Goal: Task Accomplishment & Management: Use online tool/utility

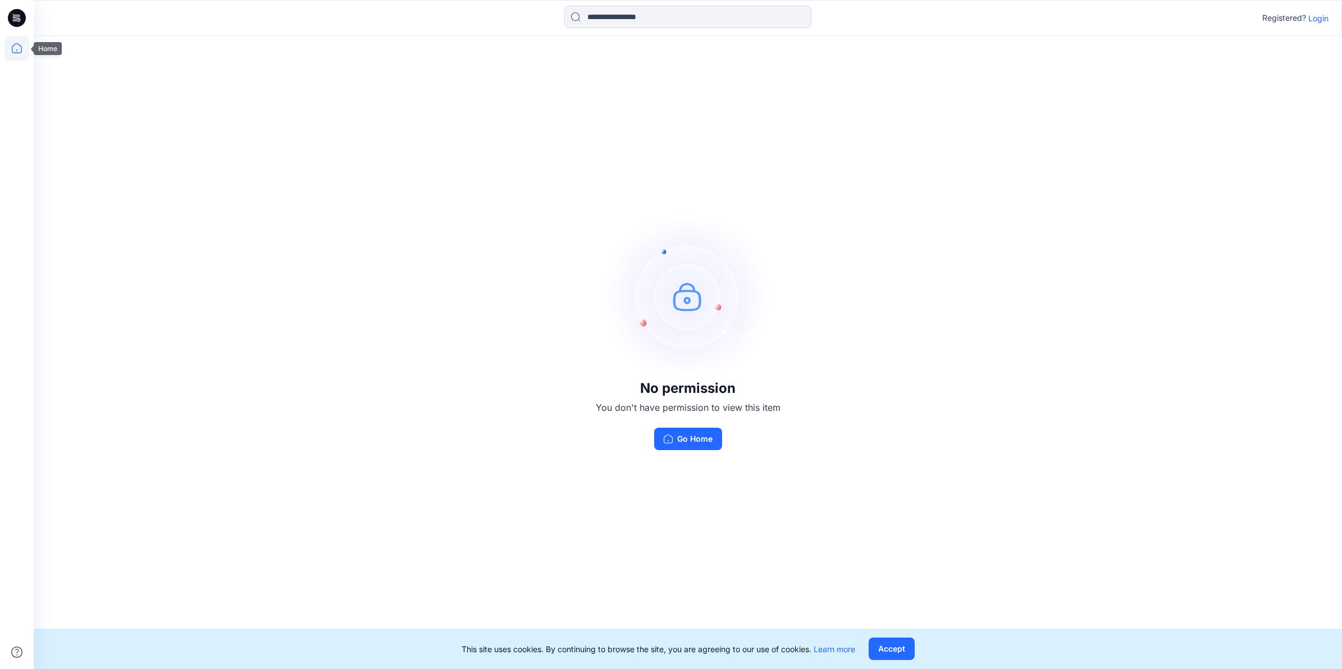
click at [17, 45] on icon at bounding box center [16, 48] width 25 height 25
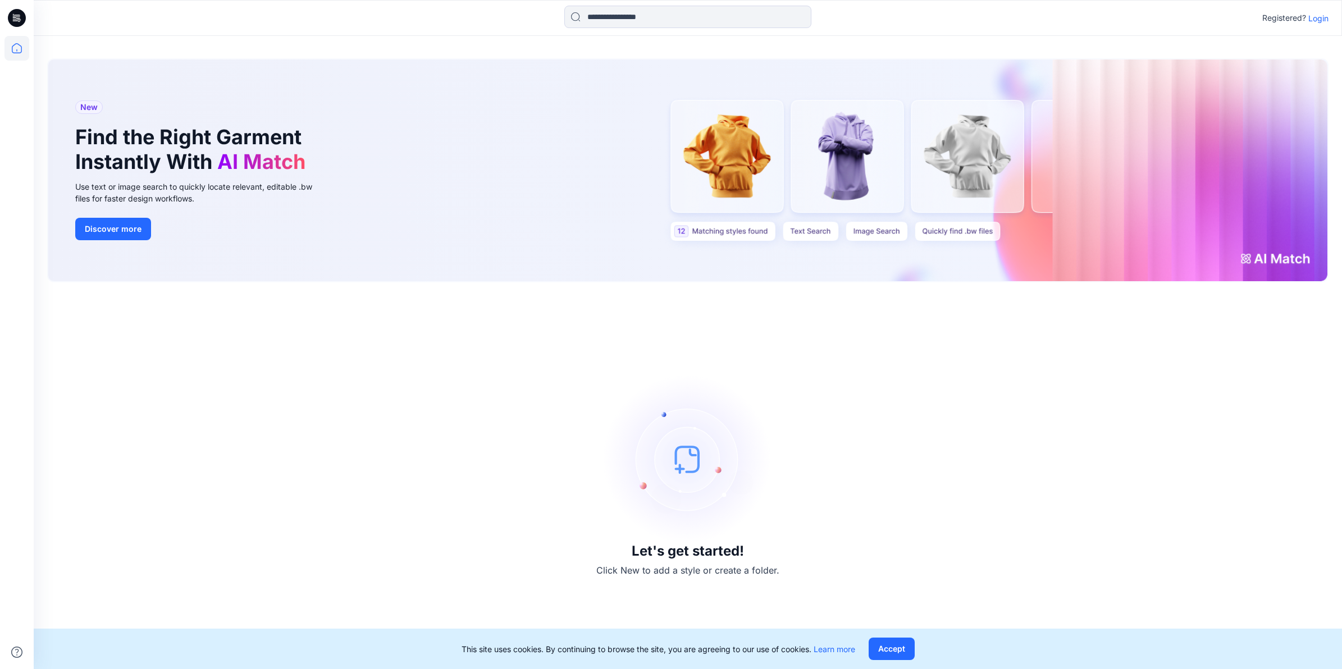
click at [23, 17] on icon at bounding box center [17, 18] width 18 height 18
click at [15, 45] on icon at bounding box center [17, 48] width 10 height 10
click at [19, 18] on icon at bounding box center [18, 18] width 4 height 1
click at [1321, 20] on p "Login" at bounding box center [1318, 18] width 20 height 12
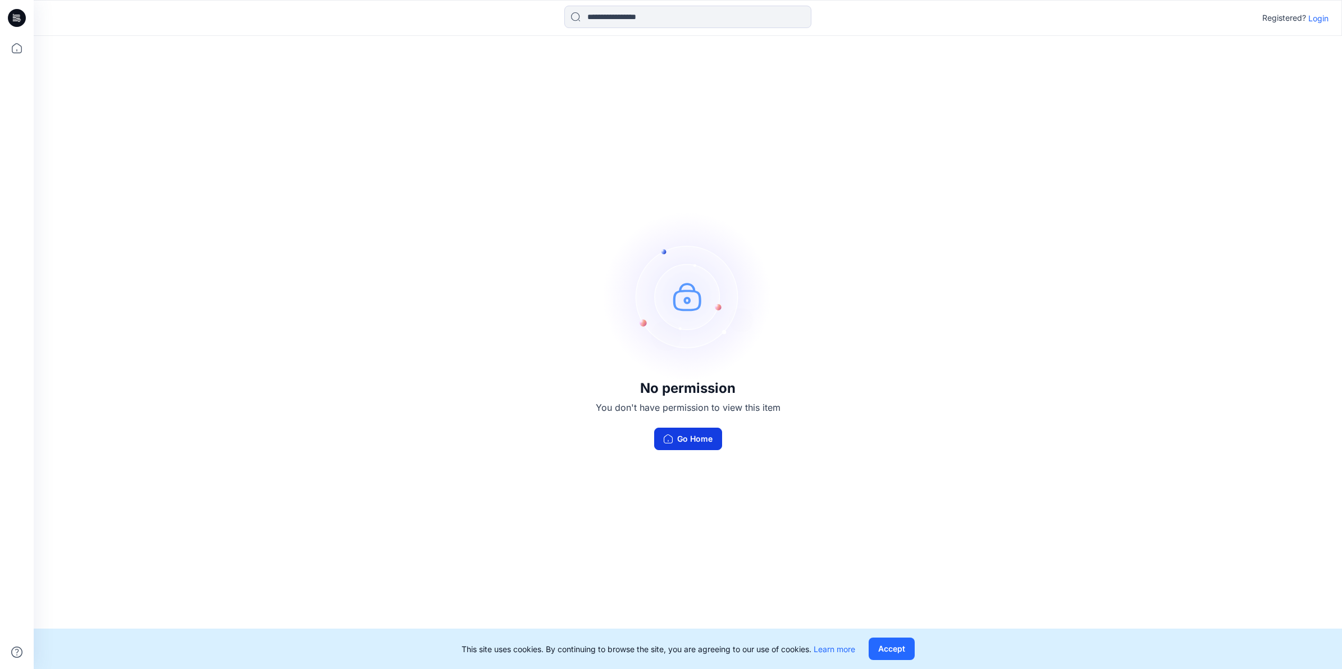
click at [700, 442] on button "Go Home" at bounding box center [688, 439] width 68 height 22
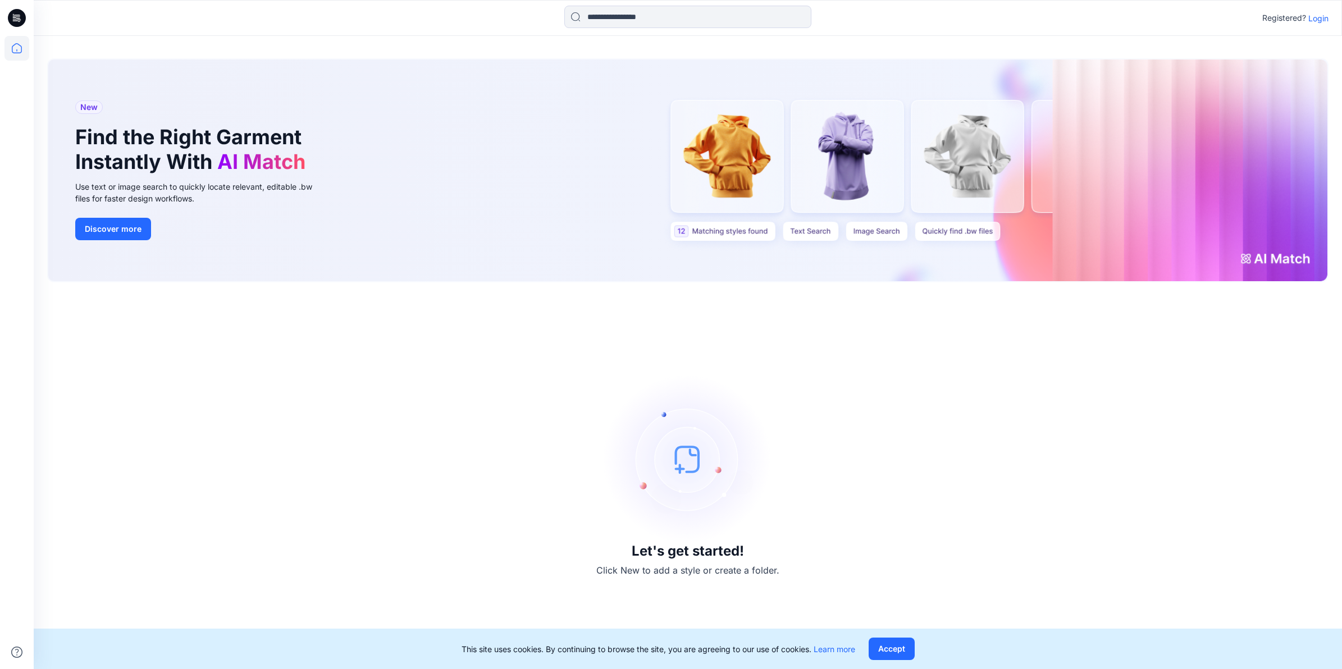
click at [1320, 17] on p "Login" at bounding box center [1318, 18] width 20 height 12
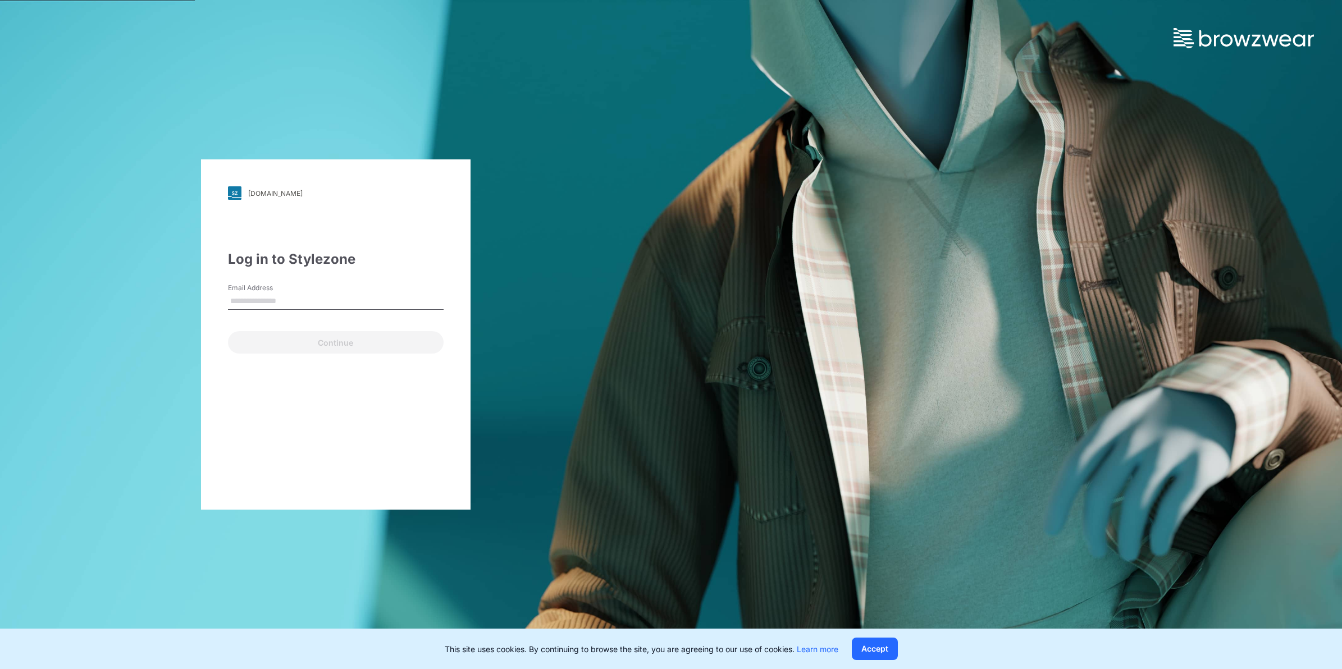
click at [340, 304] on input "Email Address" at bounding box center [336, 301] width 216 height 17
type input "**********"
click at [337, 339] on button "Continue" at bounding box center [336, 342] width 216 height 22
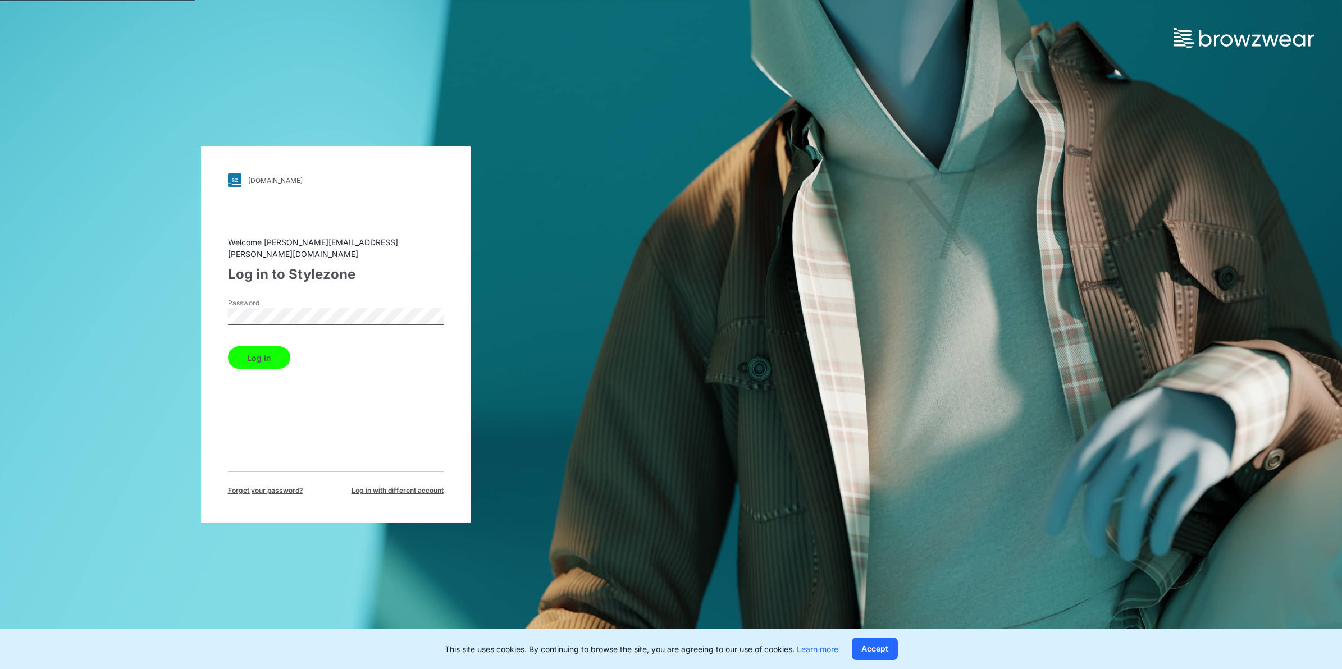
click at [279, 353] on button "Log in" at bounding box center [259, 357] width 62 height 22
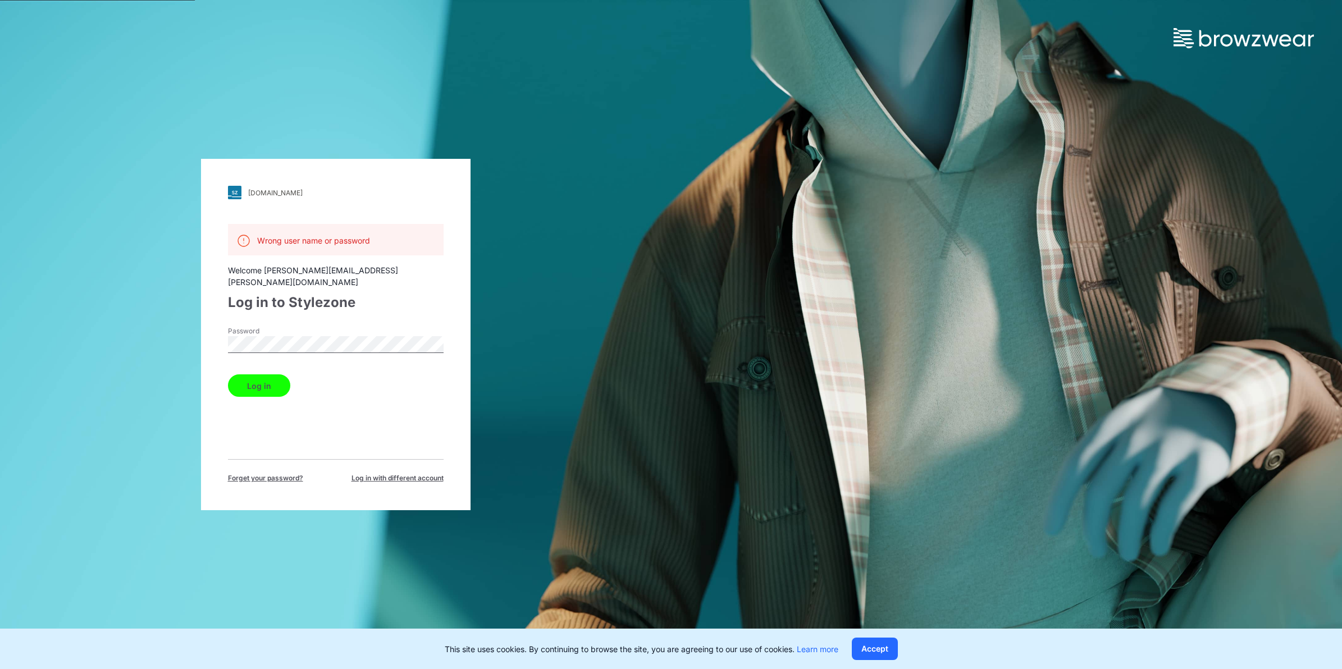
click at [254, 375] on button "Log in" at bounding box center [259, 386] width 62 height 22
click at [293, 310] on div "Wrong user name or password Welcome [PERSON_NAME][EMAIL_ADDRESS][PERSON_NAME][D…" at bounding box center [336, 353] width 216 height 259
click at [264, 375] on button "Log in" at bounding box center [259, 386] width 62 height 22
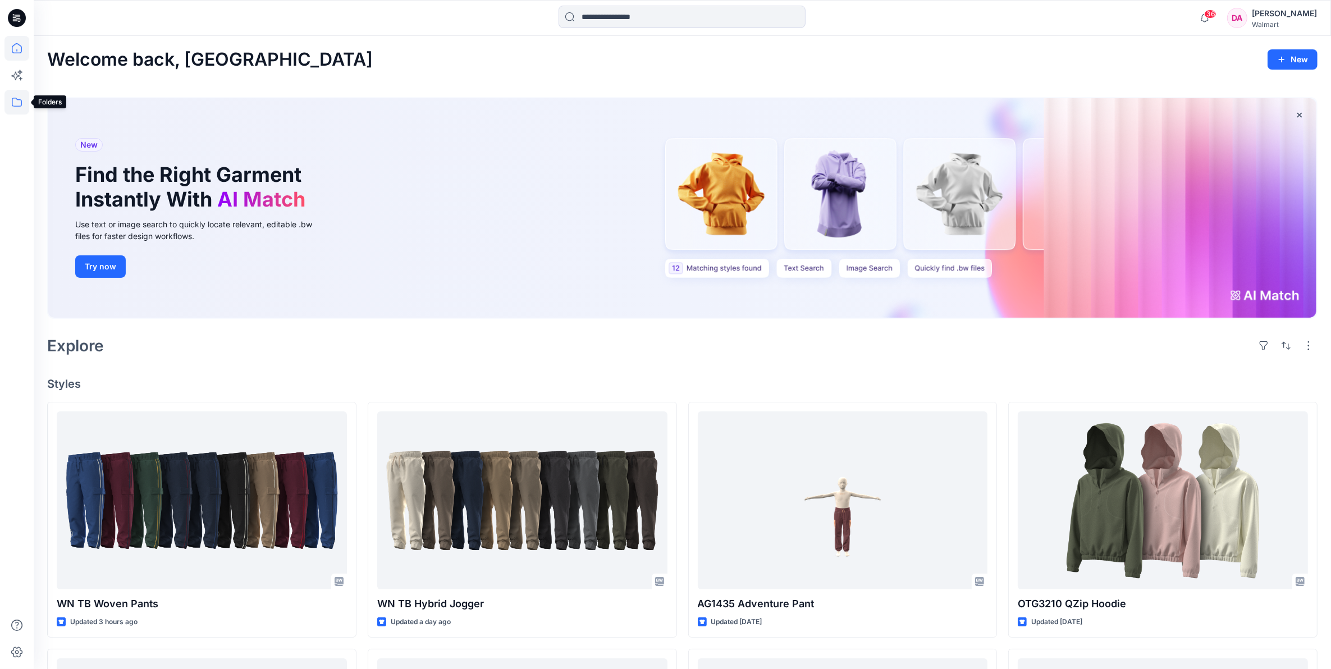
click at [18, 105] on icon at bounding box center [16, 102] width 25 height 25
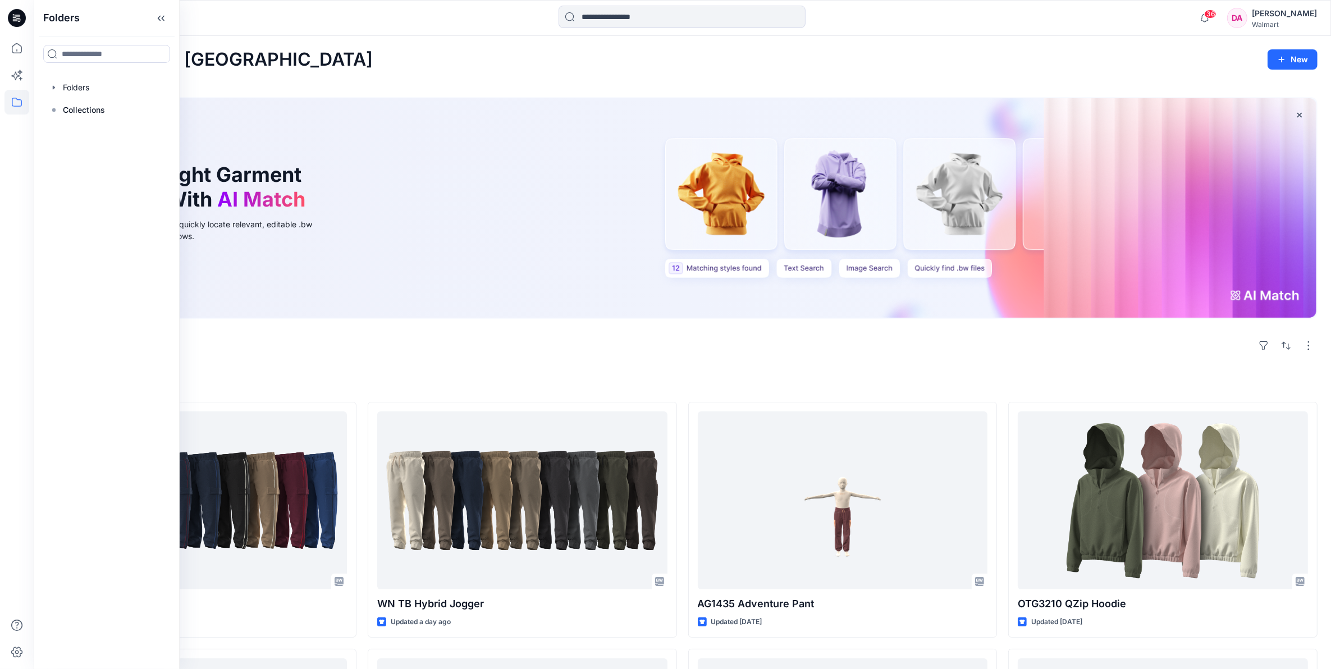
click at [483, 254] on div "New Find the Right Garment Instantly With AI Match Use text or image search to …" at bounding box center [682, 208] width 1269 height 220
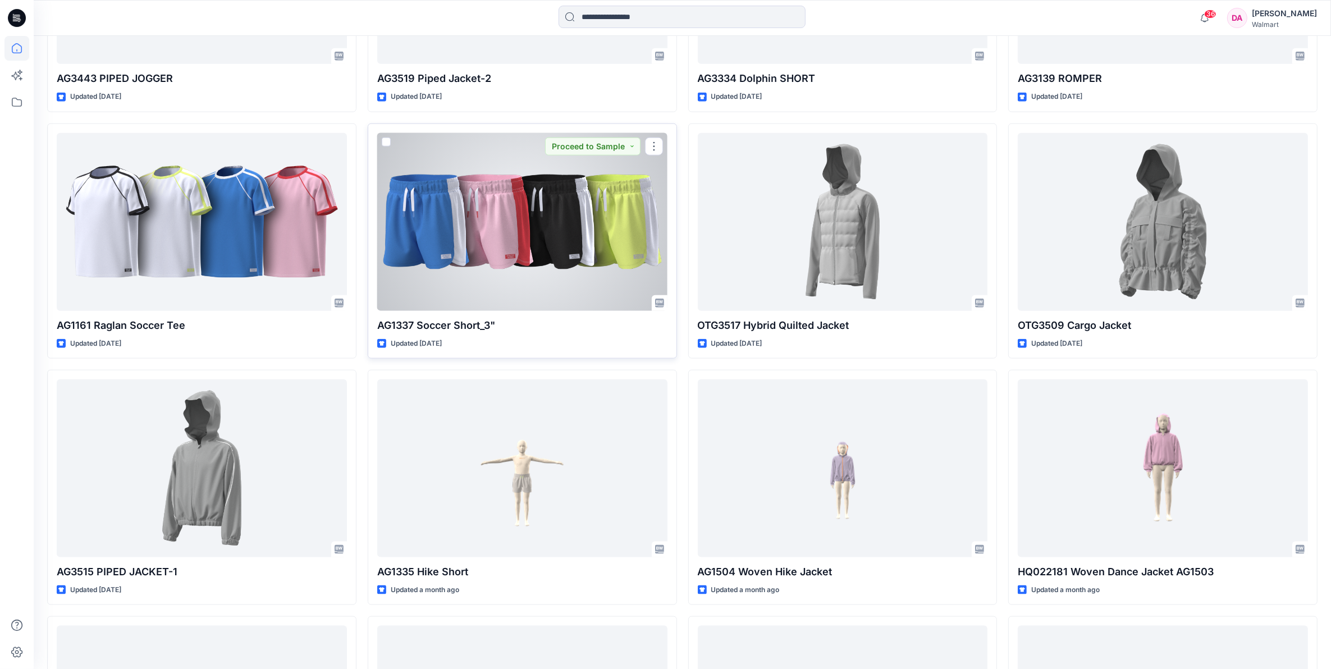
scroll to position [1395, 0]
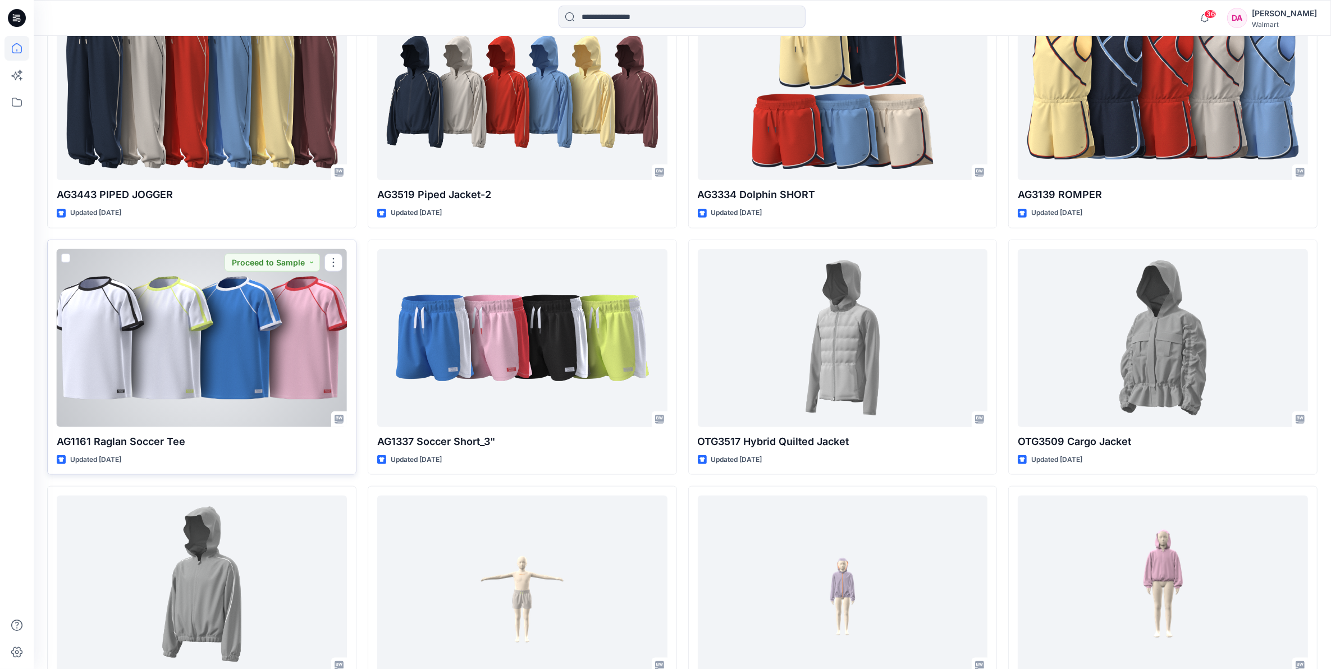
click at [134, 441] on p "AG1161 Raglan Soccer Tee" at bounding box center [202, 442] width 290 height 16
click at [209, 347] on div at bounding box center [202, 338] width 290 height 178
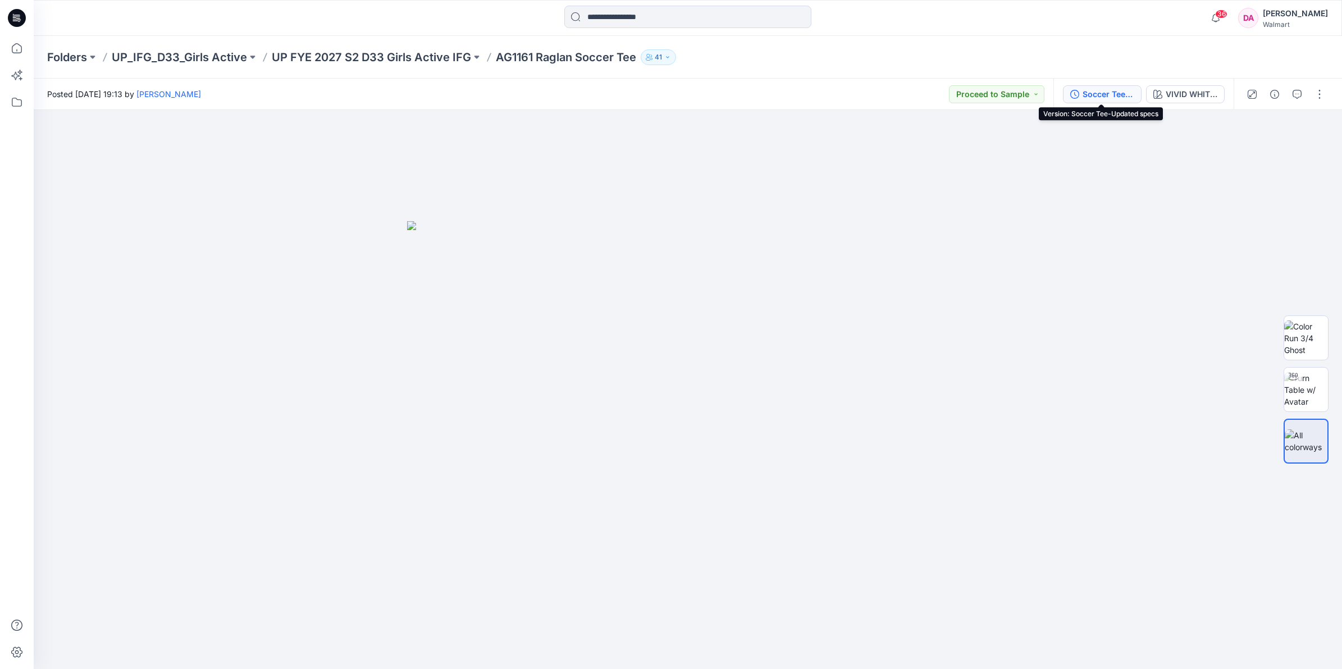
click at [1096, 93] on div "Soccer Tee-Updated specs" at bounding box center [1109, 94] width 52 height 12
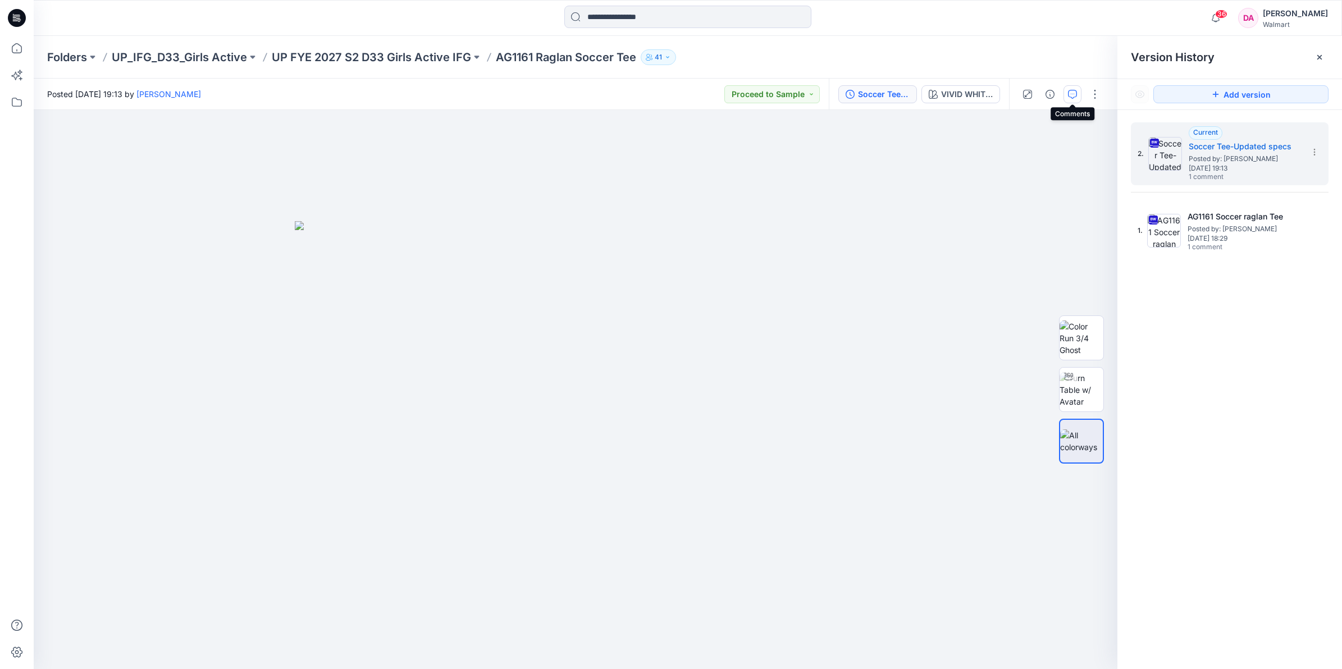
click at [1070, 97] on icon "button" at bounding box center [1072, 94] width 9 height 9
